Goal: Use online tool/utility: Use online tool/utility

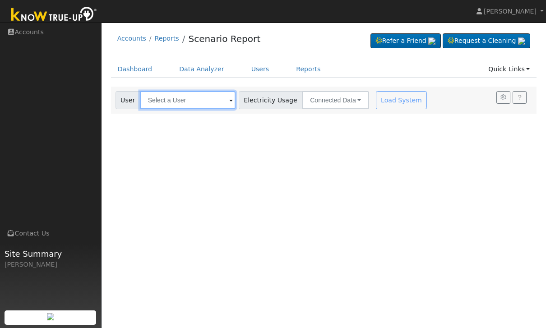
click at [193, 96] on input "text" at bounding box center [188, 100] width 96 height 18
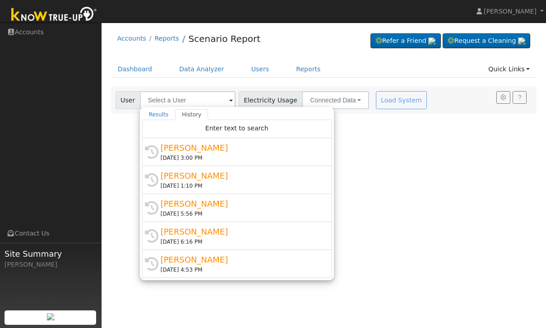
click at [231, 159] on div "[DATE] 3:00 PM" at bounding box center [241, 158] width 161 height 8
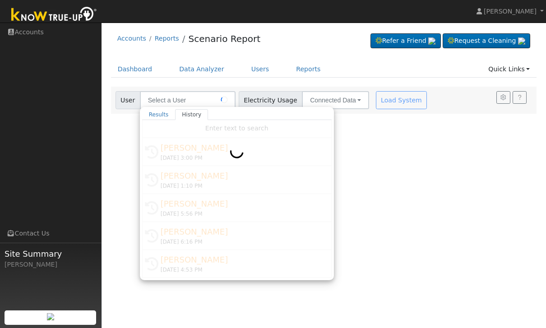
type input "[PERSON_NAME]"
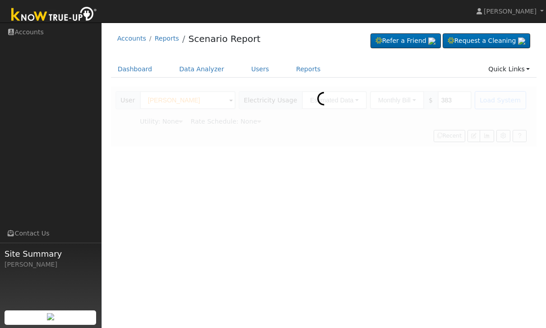
type input "Southern [US_STATE] Edison"
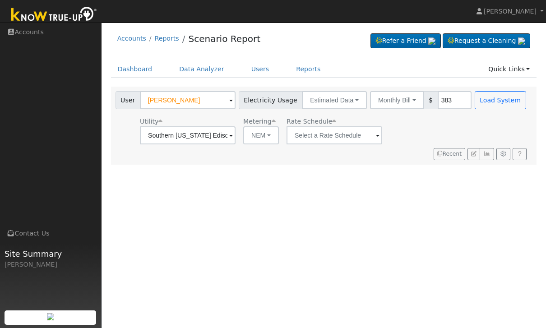
click at [380, 103] on button "Monthly Bill" at bounding box center [397, 100] width 54 height 18
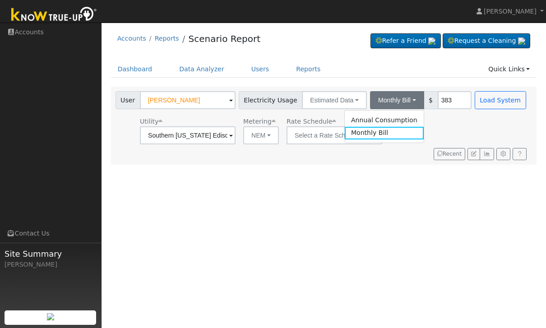
click at [371, 122] on link "Annual Consumption" at bounding box center [384, 120] width 79 height 13
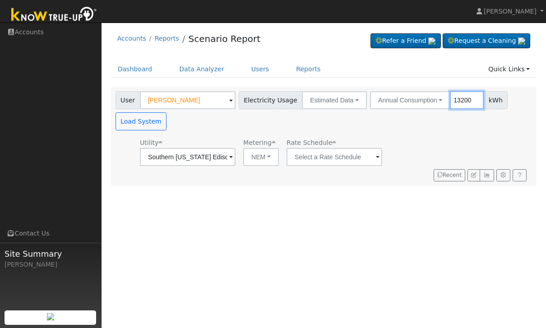
type input "13200"
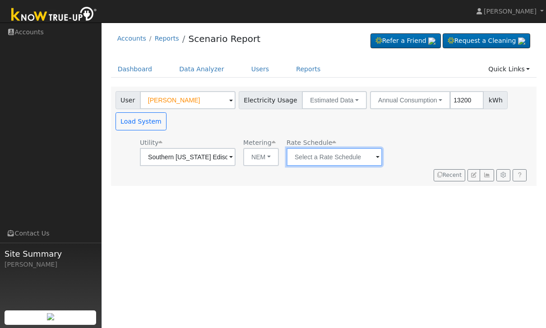
click at [322, 150] on input "text" at bounding box center [335, 157] width 96 height 18
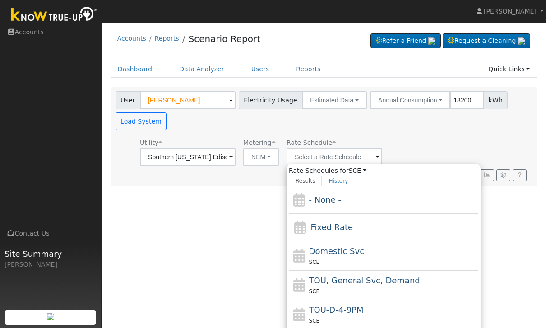
click at [377, 237] on div "Fixed Rate" at bounding box center [384, 228] width 190 height 28
type input "Fixed Rate"
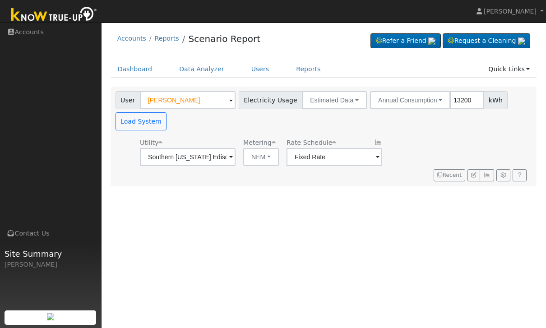
click at [136, 125] on button "Load System" at bounding box center [141, 121] width 51 height 18
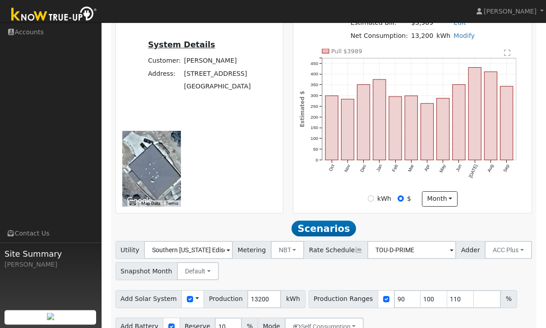
scroll to position [261, 0]
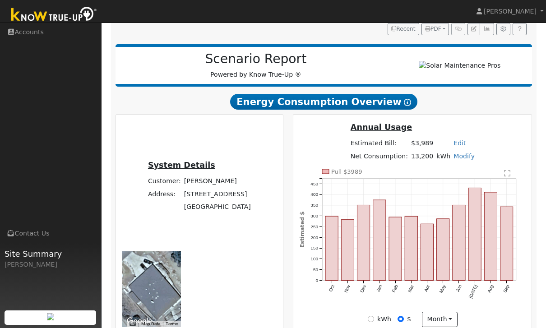
click at [424, 293] on icon "Pull $3989 Oct Nov Dec Jan Feb Mar Apr May Jun [DATE] Aug Sep 0 50 100 150 200 …" at bounding box center [413, 240] width 226 height 143
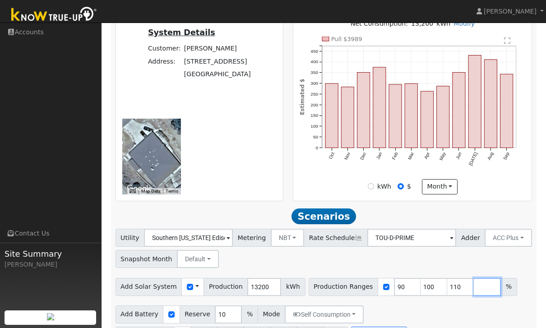
click at [474, 291] on input "number" at bounding box center [487, 287] width 27 height 18
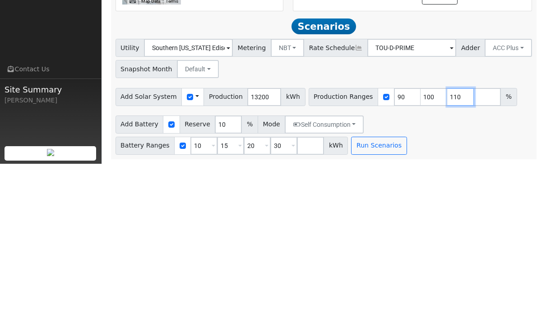
click at [457, 252] on input "110" at bounding box center [461, 261] width 27 height 18
type input "1"
click at [429, 252] on input "100" at bounding box center [434, 261] width 27 height 18
type input "1"
click at [401, 252] on input "90" at bounding box center [407, 261] width 27 height 18
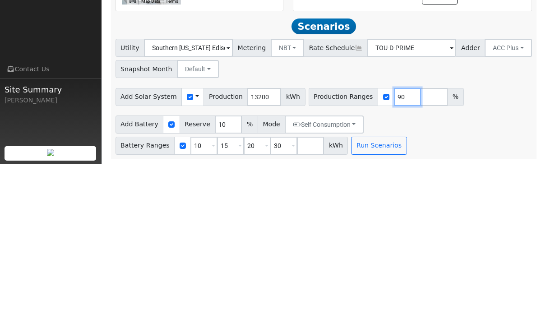
type input "9"
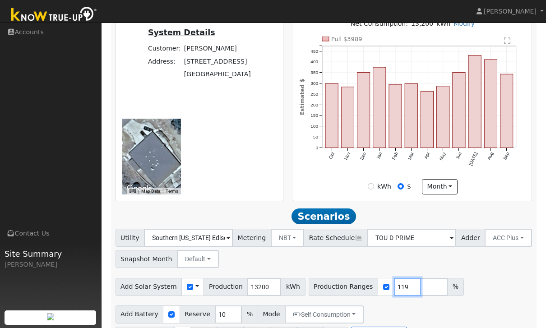
type input "119"
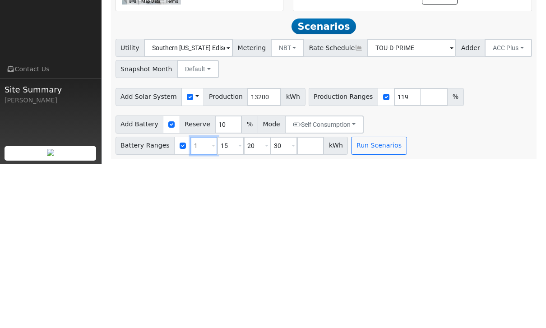
type input "15"
type input "20"
type input "30"
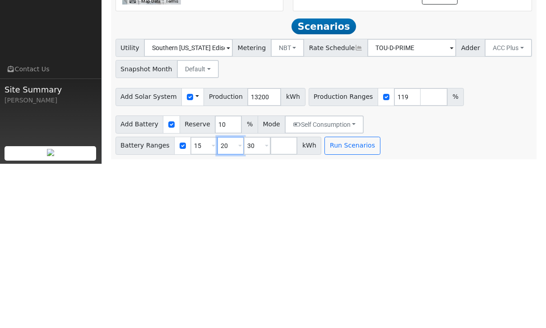
click at [229, 301] on input "20" at bounding box center [230, 310] width 27 height 18
type input "27"
click at [251, 301] on input "30" at bounding box center [257, 310] width 27 height 18
type input "3"
click at [313, 301] on button "Run Scenarios" at bounding box center [326, 310] width 56 height 18
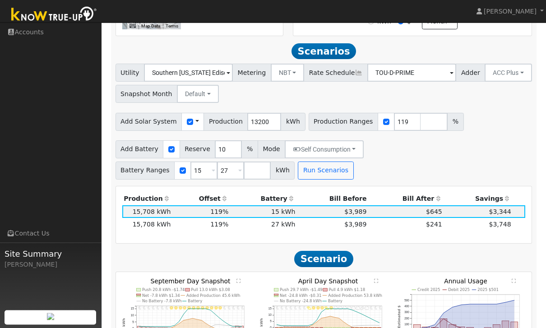
scroll to position [445, 0]
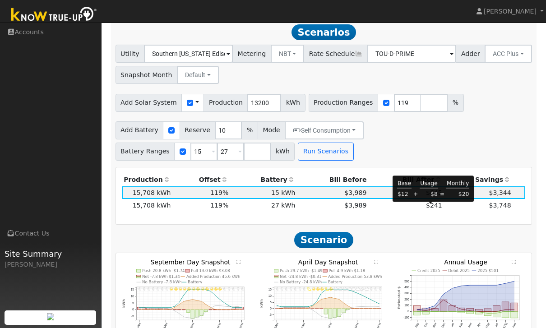
click at [428, 209] on span "$241" at bounding box center [434, 205] width 16 height 7
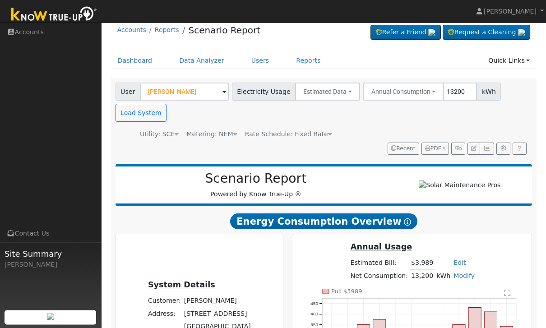
scroll to position [0, 0]
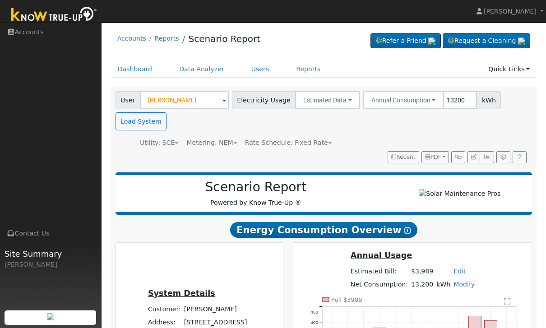
click at [310, 146] on span "Rate Schedule: Fixed Rate" at bounding box center [288, 142] width 87 height 7
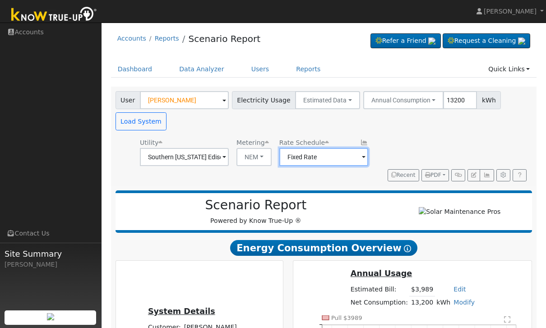
click at [305, 162] on input "Fixed Rate" at bounding box center [324, 157] width 89 height 18
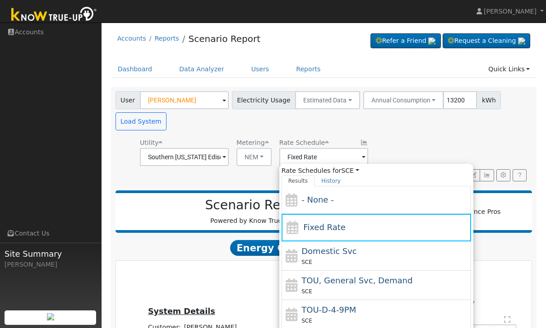
click at [325, 301] on div "TOU-D-4-9PM SCE" at bounding box center [377, 314] width 190 height 29
type input "TOU-D-4-9PM"
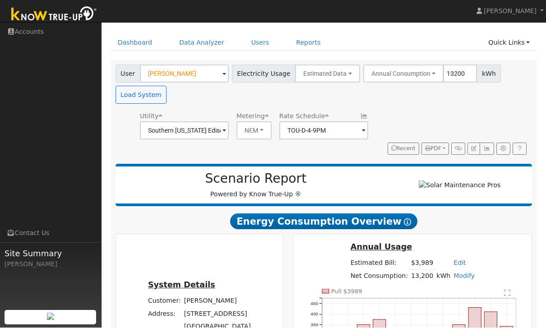
click at [130, 103] on button "Load System" at bounding box center [141, 95] width 51 height 18
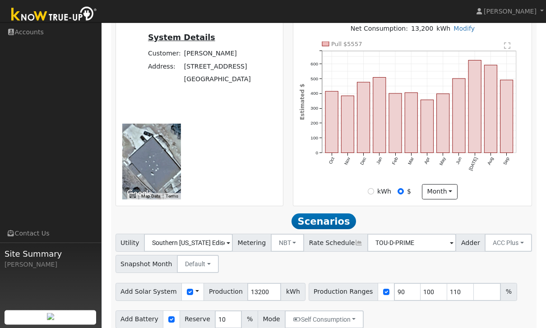
scroll to position [261, 0]
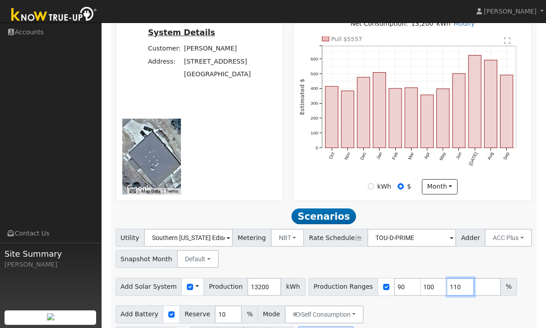
click at [454, 293] on input "110" at bounding box center [461, 287] width 27 height 18
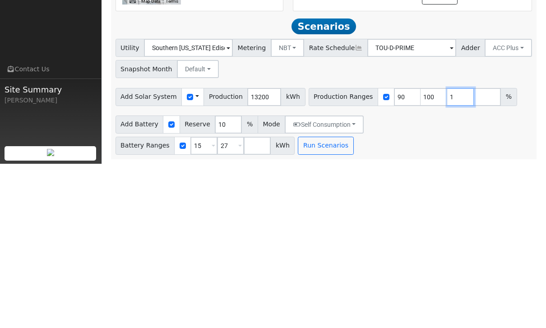
type input "1"
click at [423, 252] on input "100" at bounding box center [434, 261] width 27 height 18
type input "1"
type input "90"
type input "100"
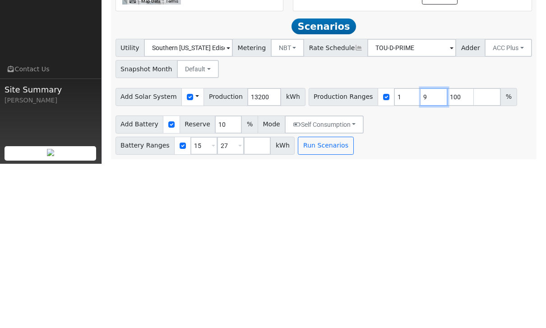
type input "100"
type input "1"
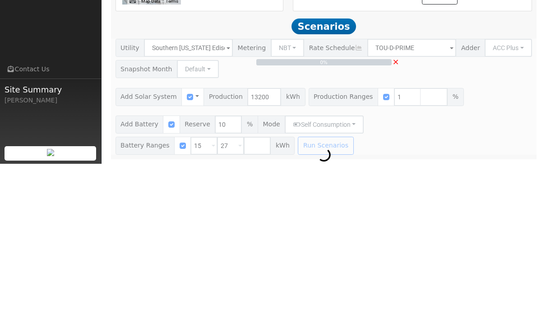
click at [399, 203] on div "0% ×" at bounding box center [324, 261] width 427 height 116
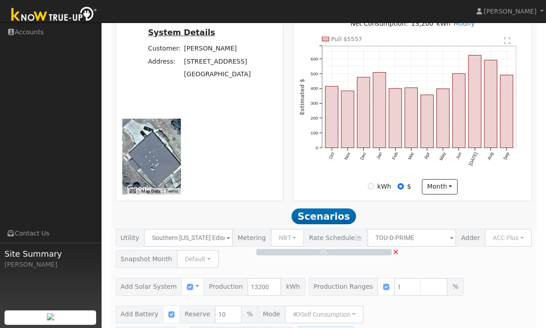
click at [389, 293] on div "0% ×" at bounding box center [324, 287] width 427 height 116
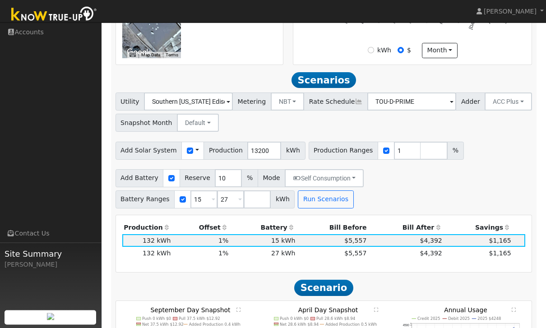
scroll to position [445, 0]
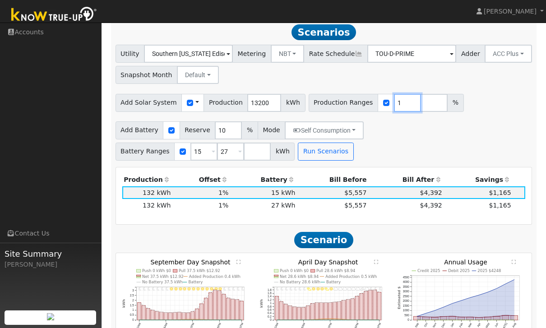
click at [398, 104] on input "1" at bounding box center [407, 103] width 27 height 18
type input "119"
click at [326, 156] on button "Run Scenarios" at bounding box center [326, 152] width 56 height 18
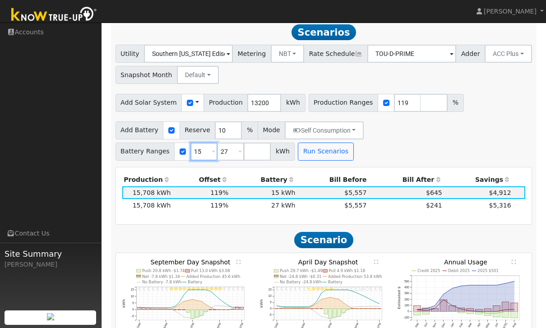
click at [197, 152] on input "15" at bounding box center [204, 152] width 27 height 18
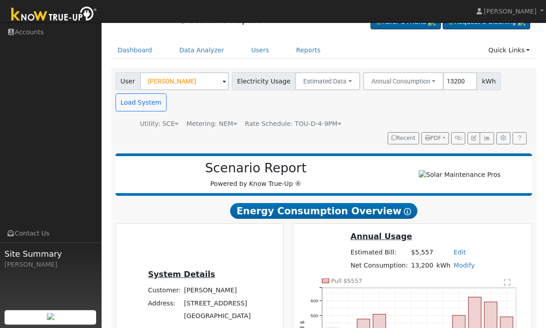
scroll to position [19, 0]
type input "13"
click at [322, 121] on span "Rate Schedule: TOU-D-4-9PM" at bounding box center [293, 123] width 97 height 7
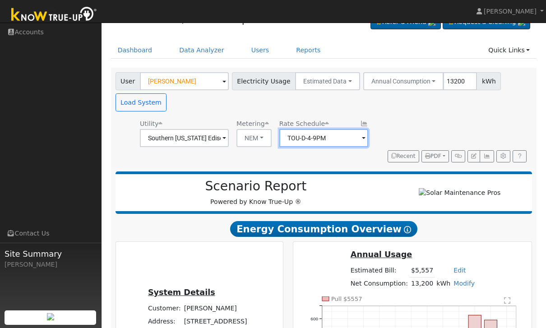
click at [336, 145] on input "TOU-D-4-9PM" at bounding box center [324, 138] width 89 height 18
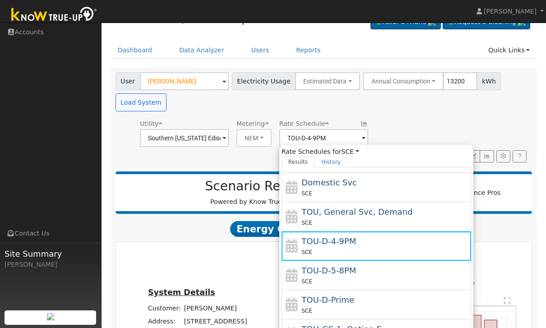
scroll to position [49, 0]
click at [415, 278] on div "SCE" at bounding box center [386, 281] width 168 height 9
type input "TOU-D-5-8PM"
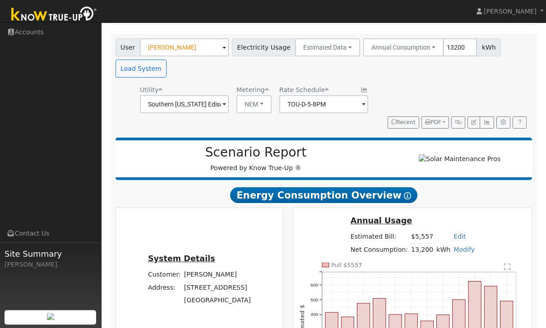
click at [130, 74] on button "Load System" at bounding box center [141, 69] width 51 height 18
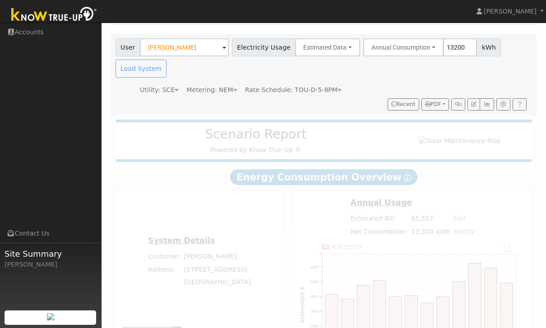
scroll to position [0, 0]
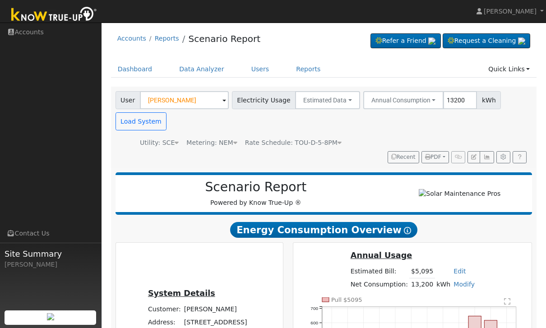
click at [142, 117] on button "Load System" at bounding box center [141, 121] width 51 height 18
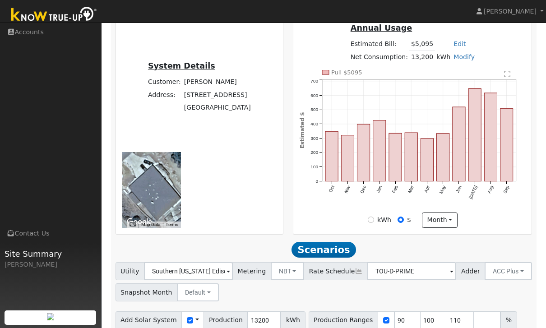
scroll to position [261, 0]
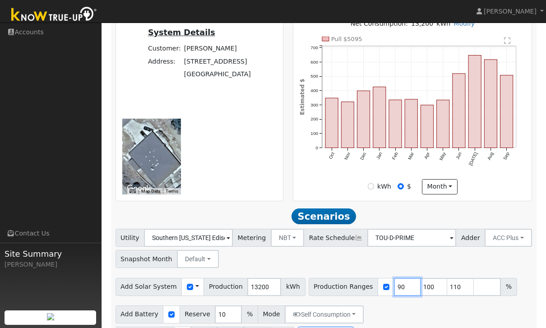
click at [394, 288] on input "90" at bounding box center [407, 287] width 27 height 18
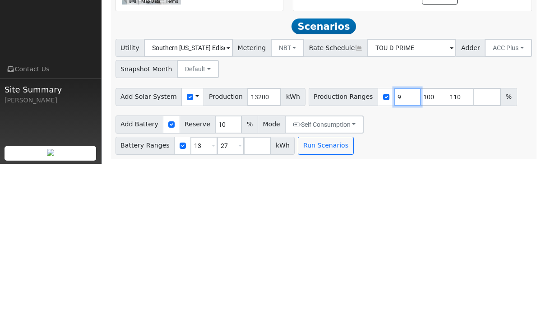
type input "100"
type input "110"
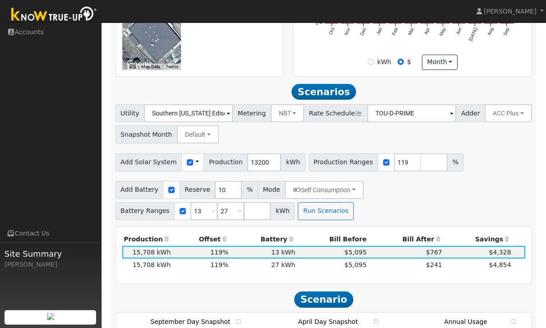
scroll to position [445, 0]
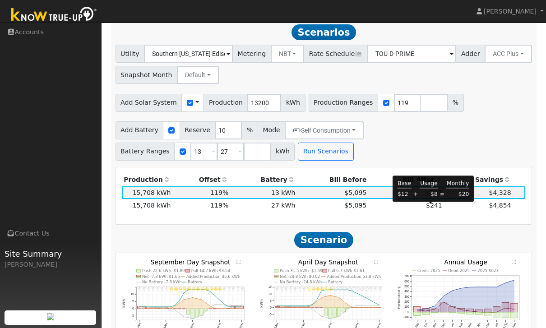
click at [426, 208] on span "$241" at bounding box center [434, 205] width 16 height 7
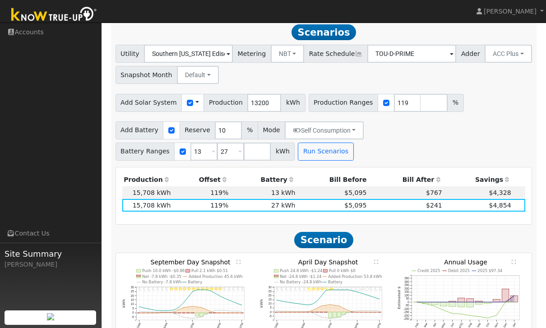
click at [471, 242] on h2 "Scenario" at bounding box center [324, 240] width 417 height 17
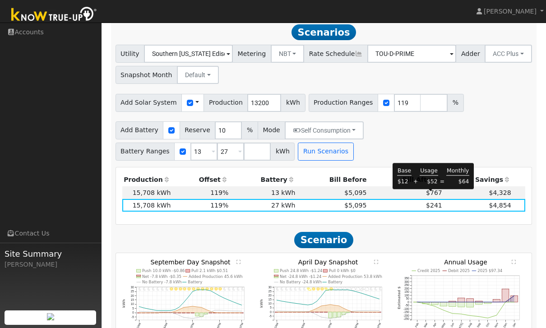
click at [428, 196] on span "$767" at bounding box center [434, 192] width 16 height 7
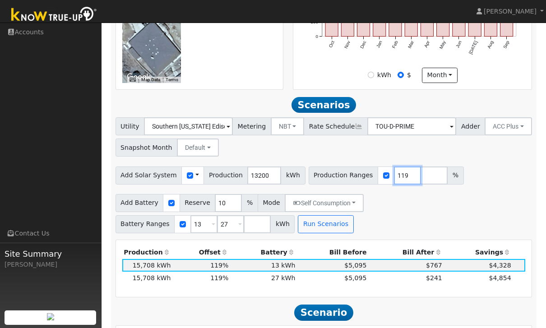
click at [400, 181] on input "119" at bounding box center [407, 176] width 27 height 18
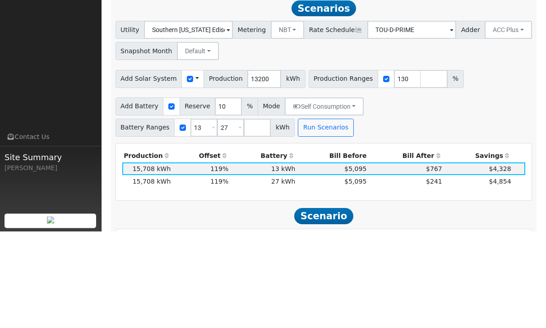
scroll to position [469, 0]
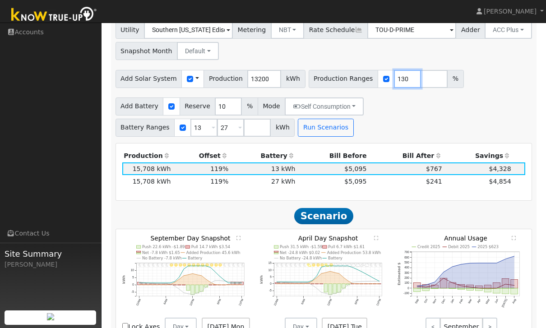
type input "130"
click at [322, 135] on button "Run Scenarios" at bounding box center [326, 128] width 56 height 18
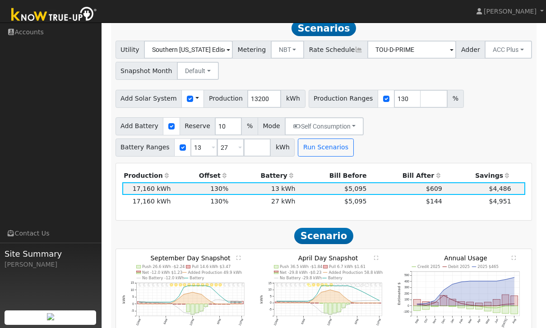
scroll to position [445, 0]
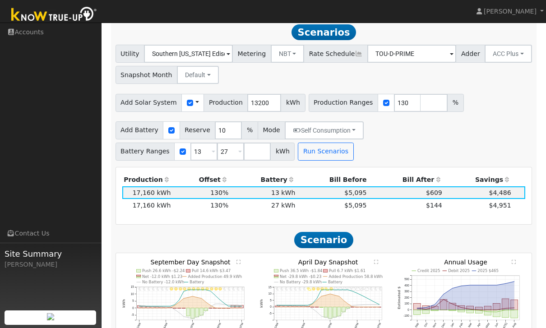
click at [503, 148] on div "Add Battery Reserve 10 % Mode Self Consumption Self Consumption Peak Savings AC…" at bounding box center [324, 139] width 420 height 42
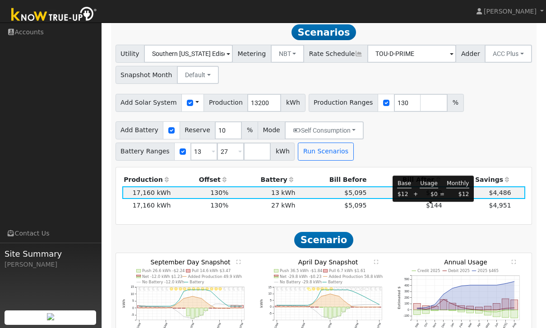
click at [434, 209] on span "$144" at bounding box center [434, 205] width 16 height 7
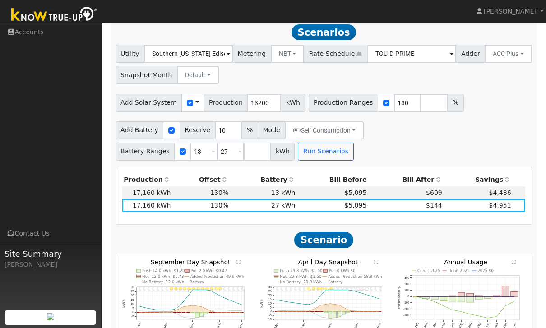
click at [471, 161] on div "Add Battery Reserve 10 % Mode Self Consumption Self Consumption Peak Savings AC…" at bounding box center [324, 139] width 420 height 42
click at [261, 153] on input "number" at bounding box center [257, 152] width 27 height 18
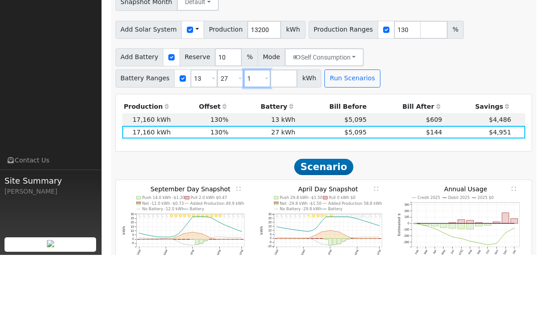
type input "1"
click at [345, 143] on button "Run Scenarios" at bounding box center [353, 152] width 56 height 18
type input "1"
type input "13"
type input "27"
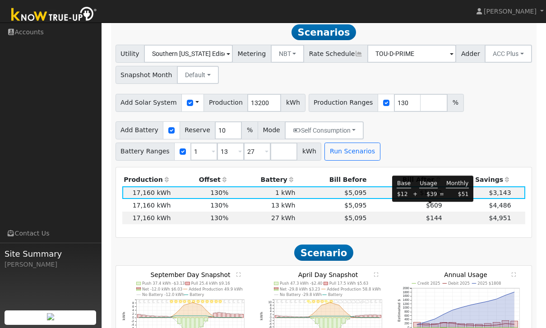
click at [434, 207] on span "$609" at bounding box center [434, 205] width 16 height 7
